Goal: Entertainment & Leisure: Consume media (video, audio)

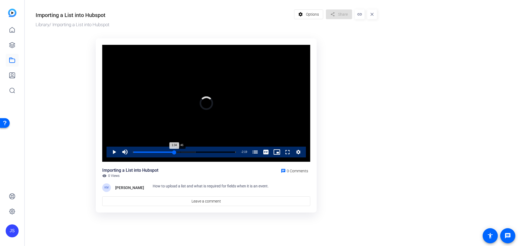
drag, startPoint x: 166, startPoint y: 151, endPoint x: 182, endPoint y: 148, distance: 16.1
click at [182, 148] on div "Loaded : 60.84% 1:46 1:34 Microsoft OneDrive: Import and Export a List of Conta…" at bounding box center [184, 152] width 108 height 11
drag, startPoint x: 180, startPoint y: 150, endPoint x: 152, endPoint y: 152, distance: 27.6
click at [152, 152] on div "Loaded : 69.16% 0:48 1:32 Microsoft OneDrive: Import and Export a List of Conta…" at bounding box center [184, 151] width 103 height 1
click at [109, 151] on span "Video Player" at bounding box center [109, 152] width 0 height 11
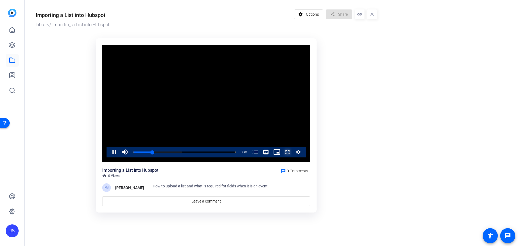
click at [282, 153] on span "Video Player" at bounding box center [282, 152] width 0 height 11
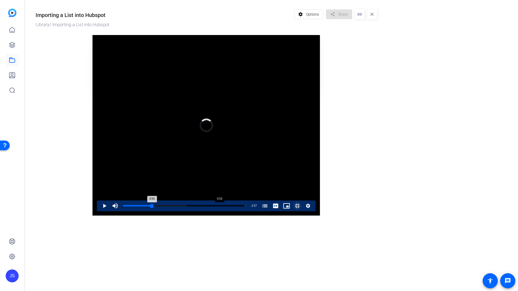
drag, startPoint x: 136, startPoint y: 282, endPoint x: 125, endPoint y: 283, distance: 10.8
click at [125, 207] on div "0:54" at bounding box center [137, 205] width 29 height 1
click at [240, 212] on div "Loaded : 69.16% 1:57 1:38 Microsoft OneDrive: Import and Export a List of Conta…" at bounding box center [185, 206] width 128 height 11
click at [248, 212] on div "Loaded : 78.15% 2:09 2:09 Microsoft OneDrive: Import and Export a List of Conta…" at bounding box center [185, 206] width 128 height 11
click at [248, 212] on div "Loaded : 86.45% 2:10 2:10 Microsoft OneDrive: Import and Export a List of Conta…" at bounding box center [185, 206] width 128 height 11
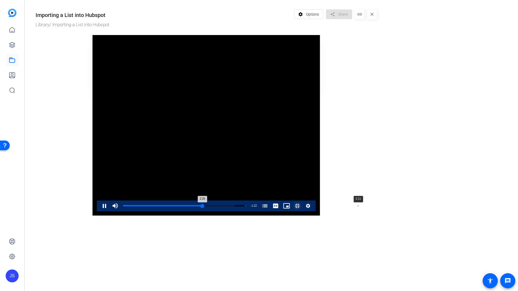
click at [248, 212] on div "Loaded : 91.30% 2:11 2:29 Microsoft OneDrive: Import and Export a List of Conta…" at bounding box center [185, 206] width 128 height 11
click at [246, 207] on div "Loaded : 91.30% 2:01 2:01 Microsoft OneDrive: Import and Export a List of Conta…" at bounding box center [184, 205] width 122 height 1
click at [246, 207] on div "Loaded : 99.60% 2:52 2:47 Microsoft OneDrive: Import and Export a List of Conta…" at bounding box center [184, 205] width 122 height 1
click at [246, 207] on div "Loaded : 100.00% 2:57 2:53 Microsoft OneDrive: Import and Export a List of Cont…" at bounding box center [184, 205] width 122 height 1
click at [93, 35] on video "Video Player" at bounding box center [206, 125] width 227 height 181
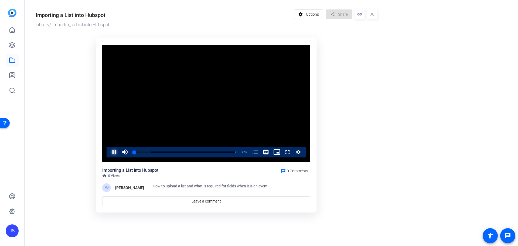
drag, startPoint x: 114, startPoint y: 152, endPoint x: 168, endPoint y: 125, distance: 60.6
click at [109, 152] on span "Video Player" at bounding box center [109, 152] width 0 height 11
